Goal: Book appointment/travel/reservation

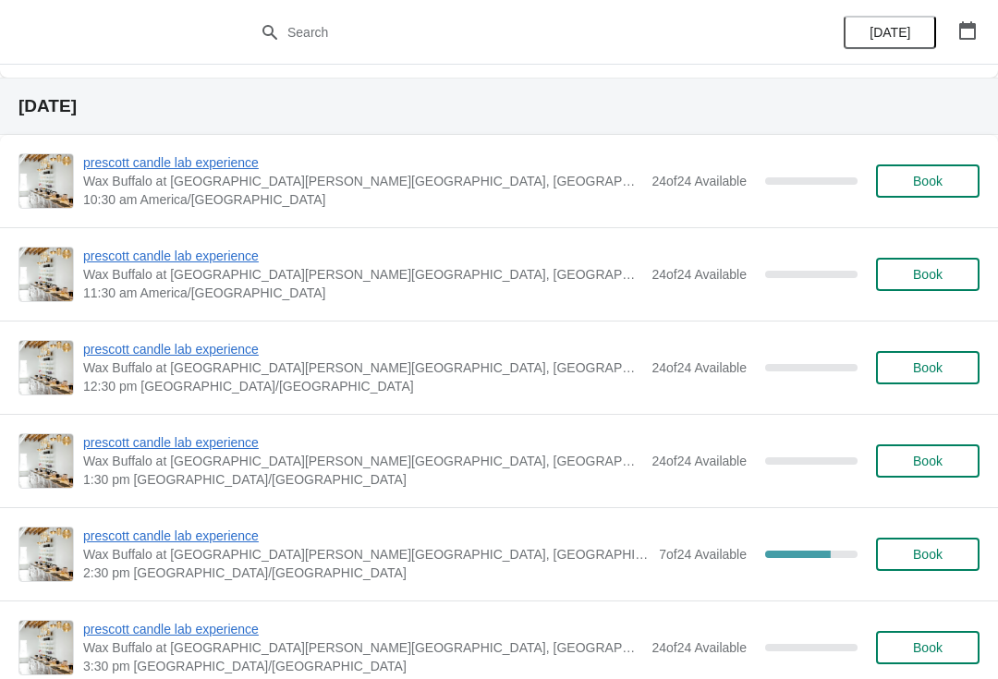
scroll to position [1161, 0]
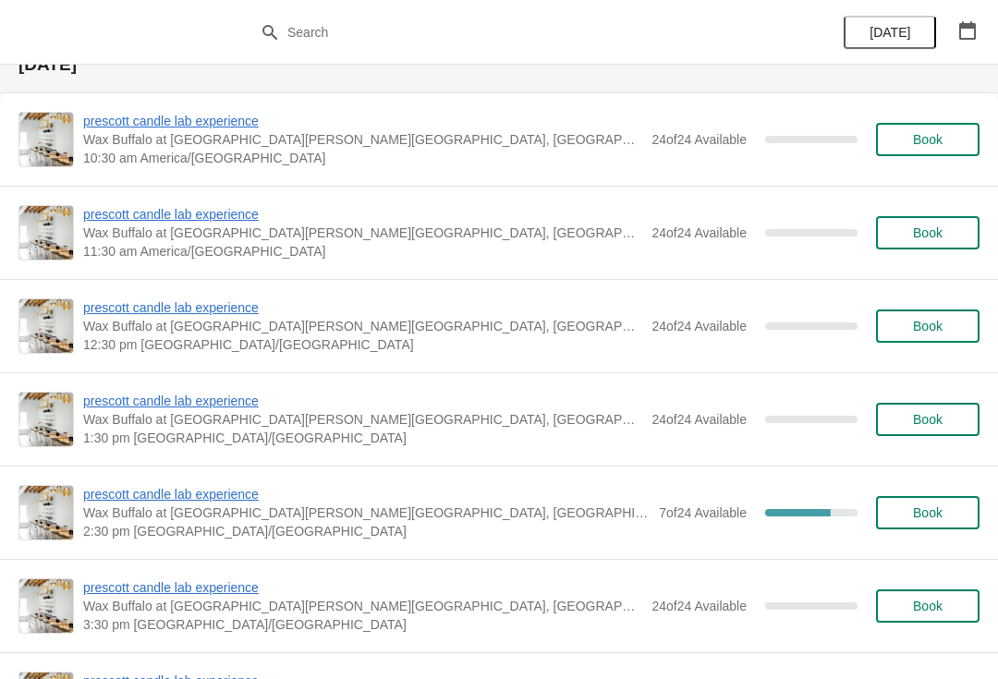
click at [229, 497] on span "prescott candle lab experience" at bounding box center [366, 494] width 567 height 18
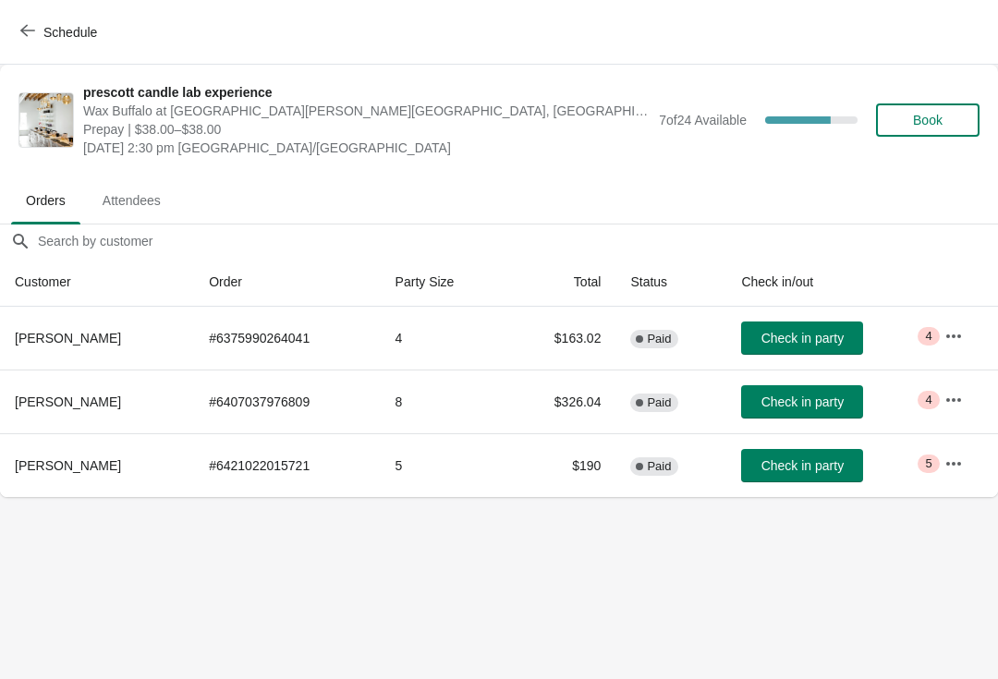
click at [39, 29] on span "Schedule" at bounding box center [60, 32] width 73 height 18
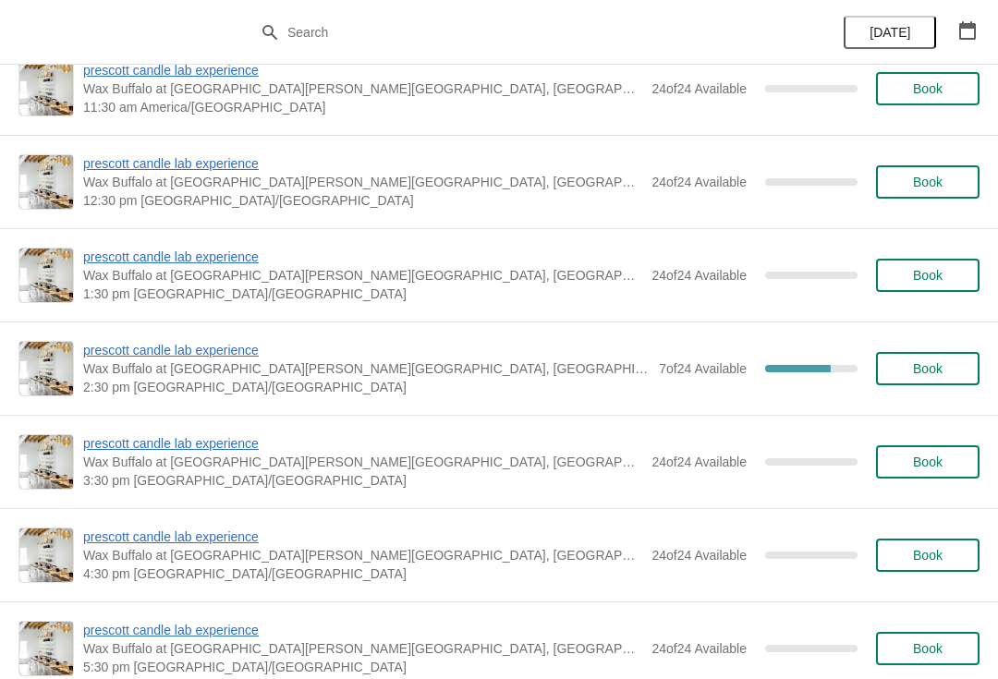
scroll to position [1302, 0]
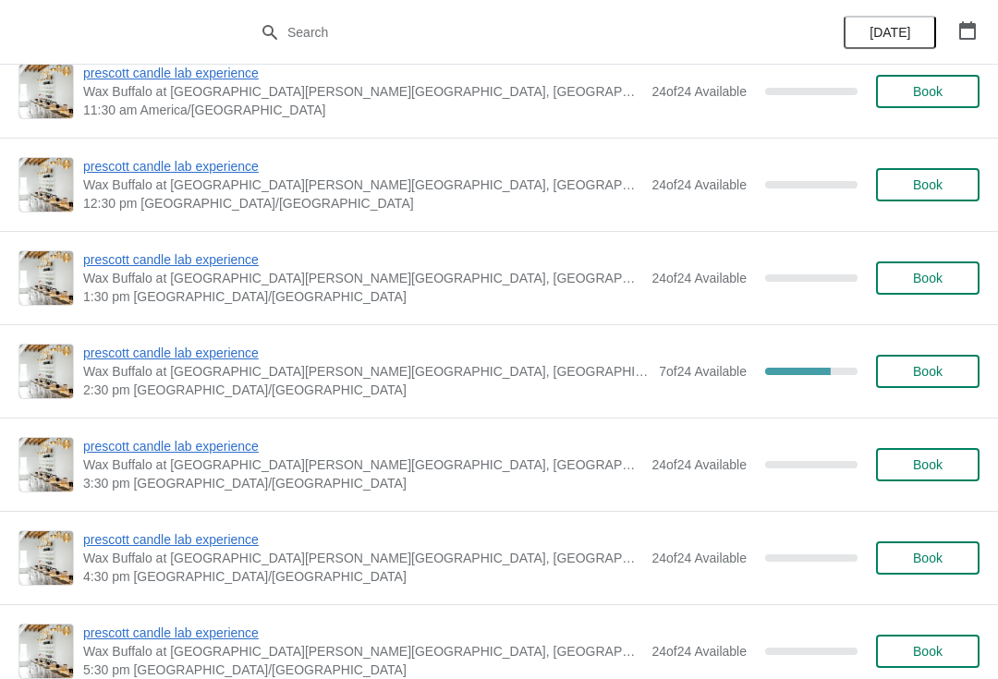
click at [216, 345] on span "prescott candle lab experience" at bounding box center [366, 353] width 567 height 18
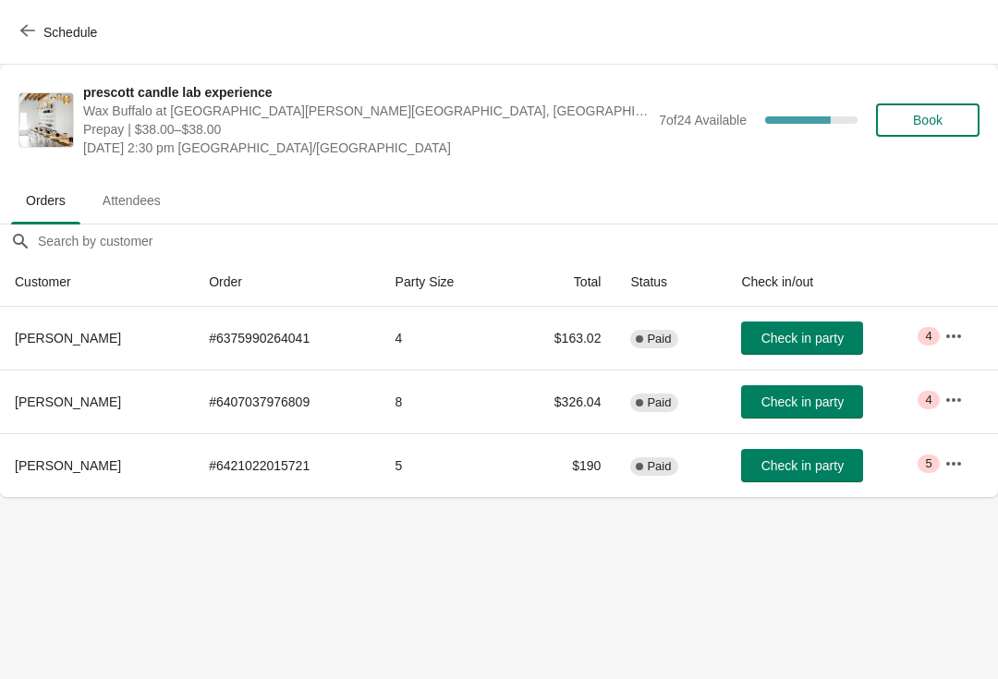
click at [953, 394] on icon "button" at bounding box center [954, 400] width 18 height 18
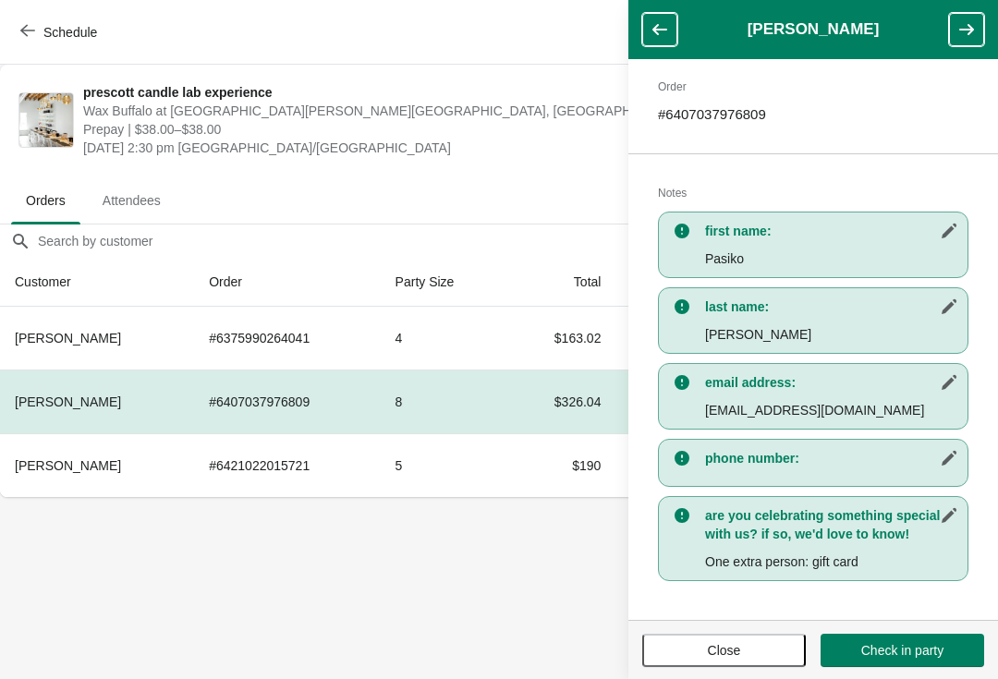
scroll to position [284, 0]
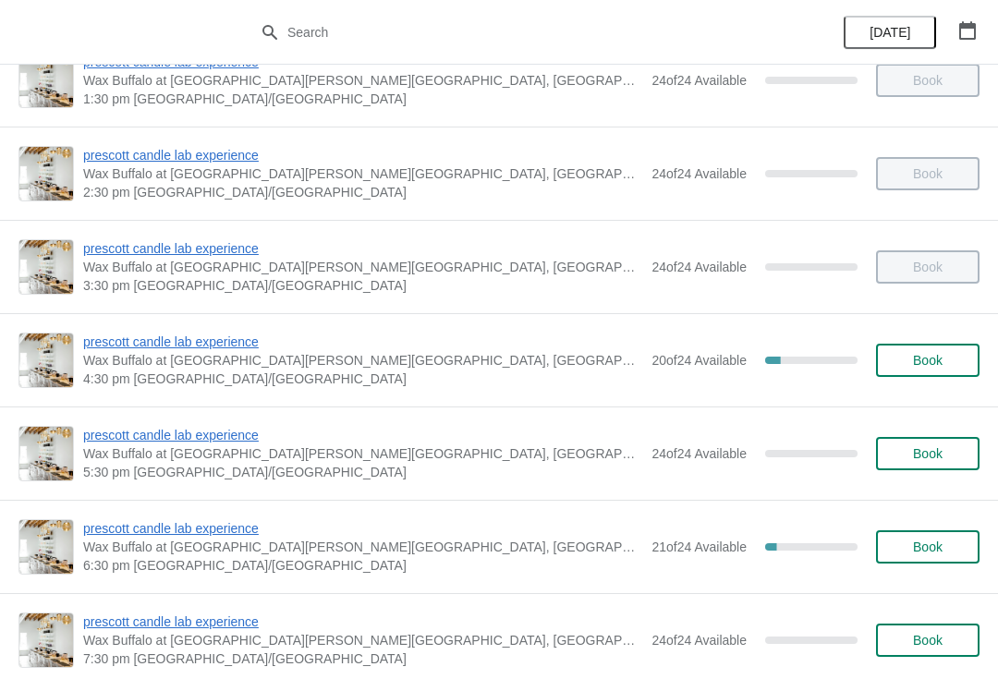
scroll to position [415, 0]
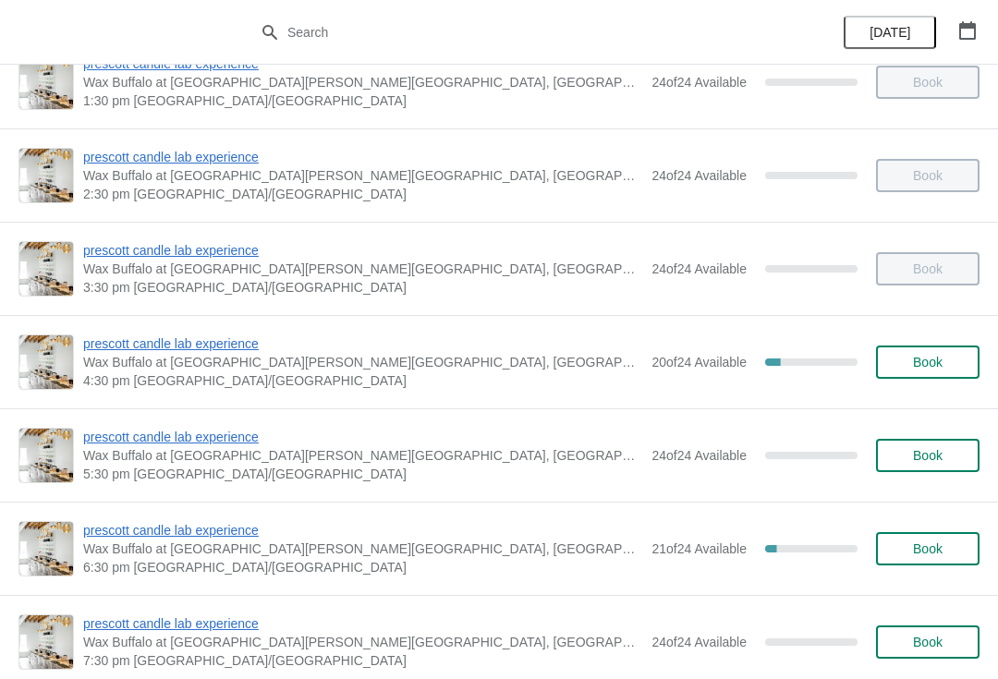
click at [155, 344] on span "prescott candle lab experience" at bounding box center [362, 344] width 559 height 18
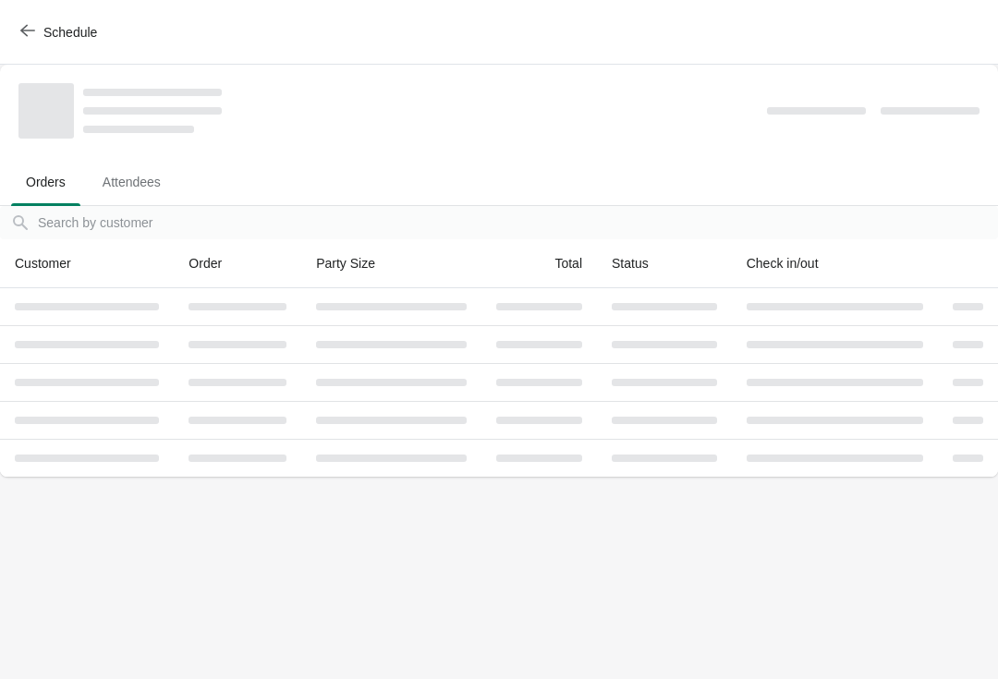
scroll to position [0, 0]
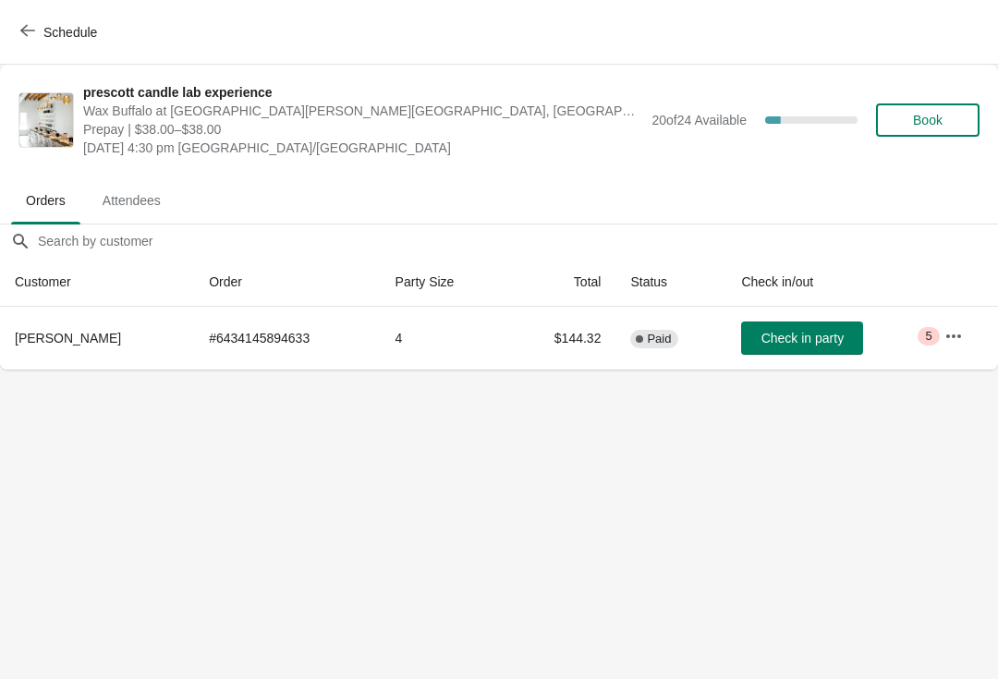
click at [776, 329] on button "Check in party" at bounding box center [802, 338] width 122 height 33
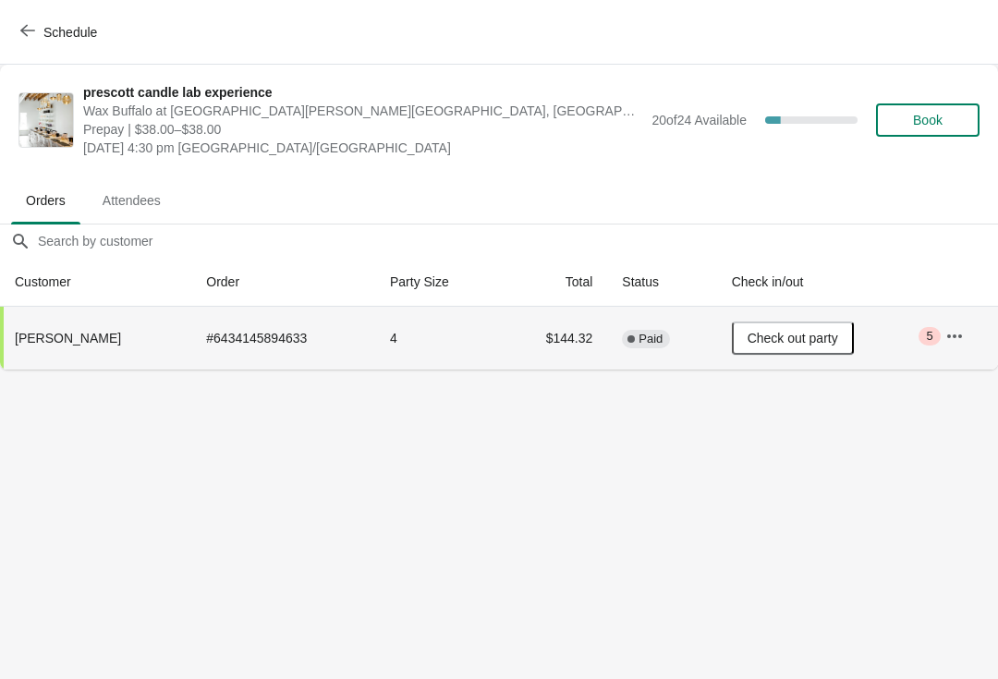
click at [15, 39] on button "Schedule" at bounding box center [60, 32] width 103 height 33
